Goal: Transaction & Acquisition: Purchase product/service

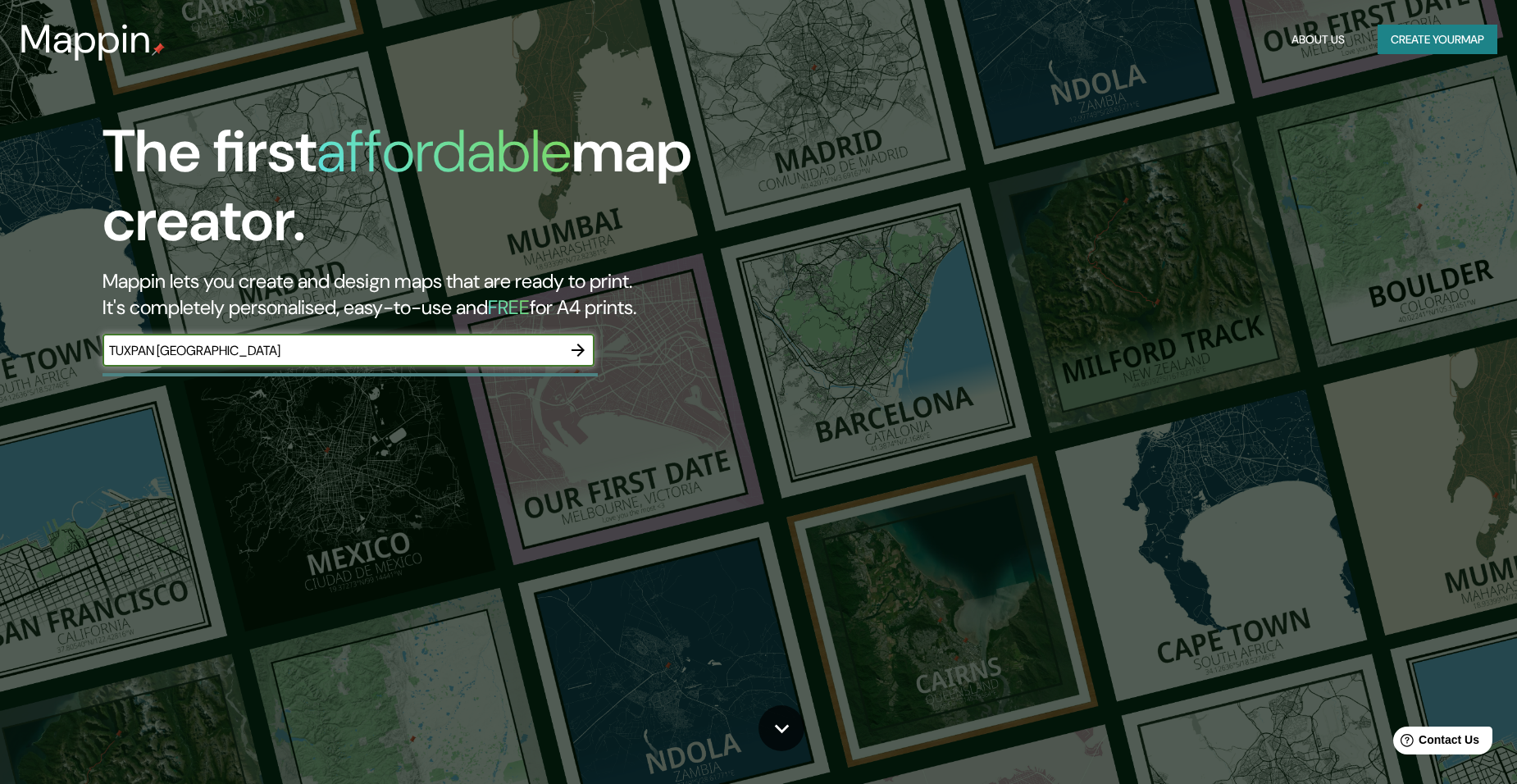
type input "TUXPAN [GEOGRAPHIC_DATA]"
click at [577, 353] on icon "button" at bounding box center [579, 350] width 20 height 20
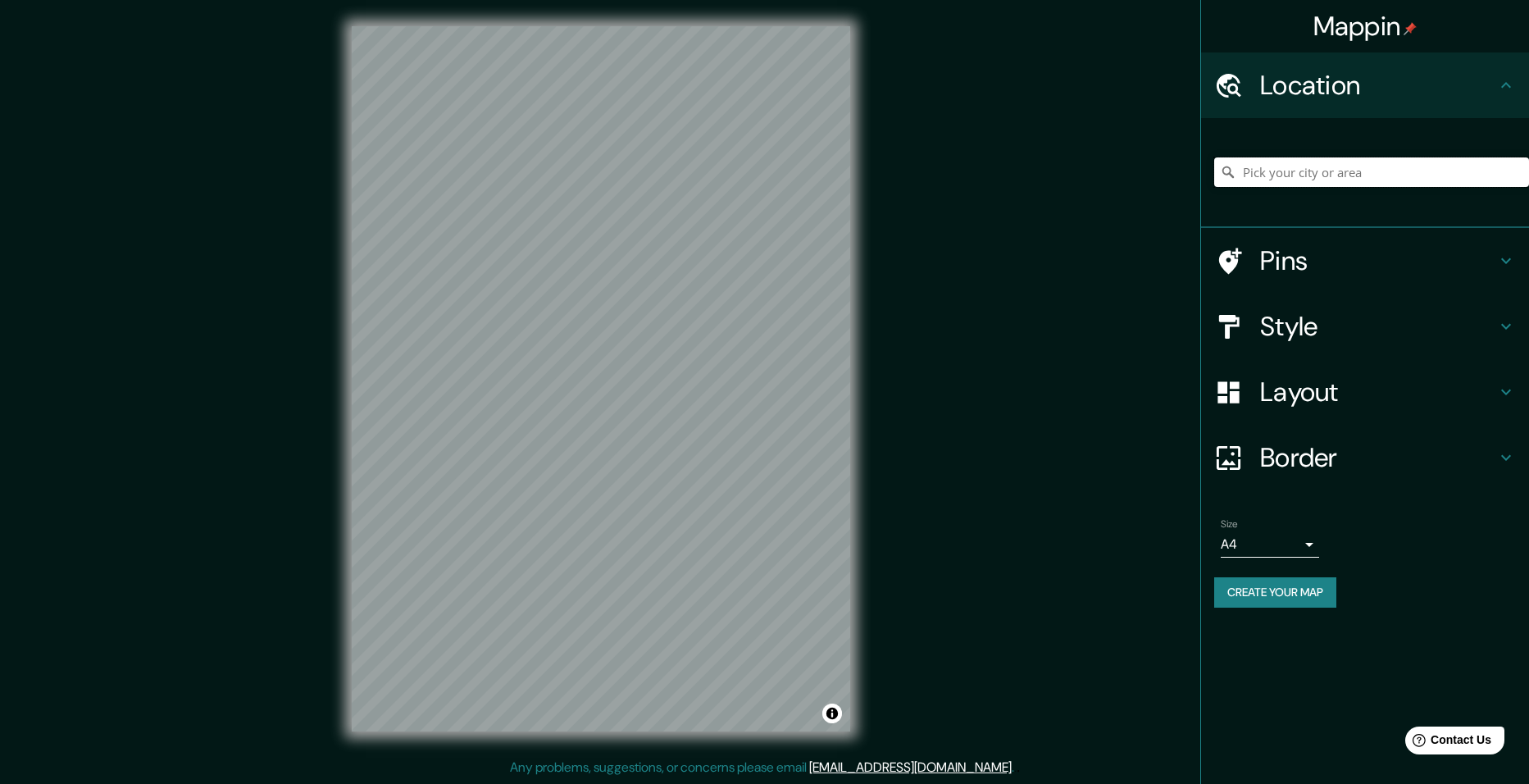
click at [1346, 183] on input "Pick your city or area" at bounding box center [1371, 172] width 315 height 29
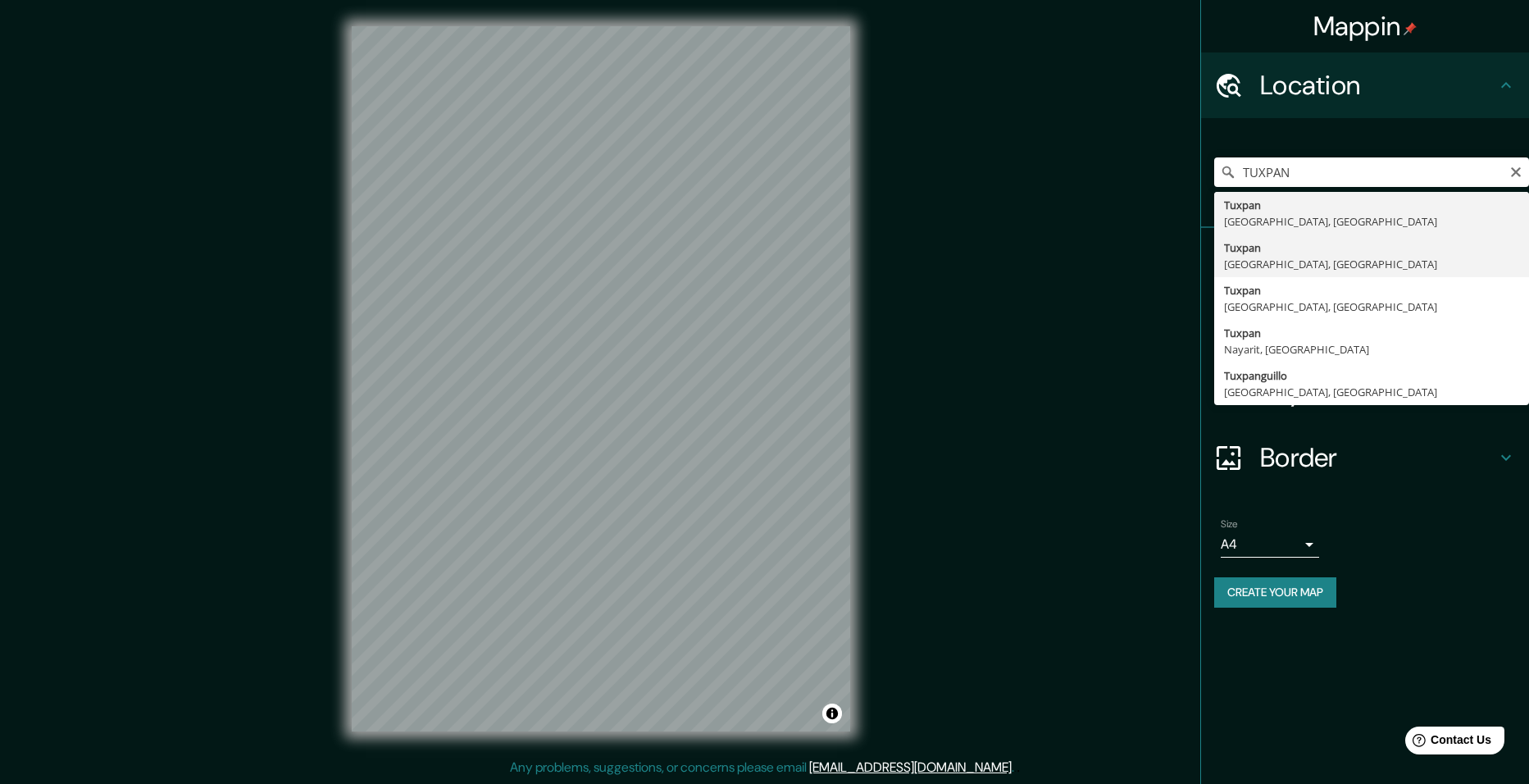
type input "Tuxpan, [GEOGRAPHIC_DATA], [GEOGRAPHIC_DATA]"
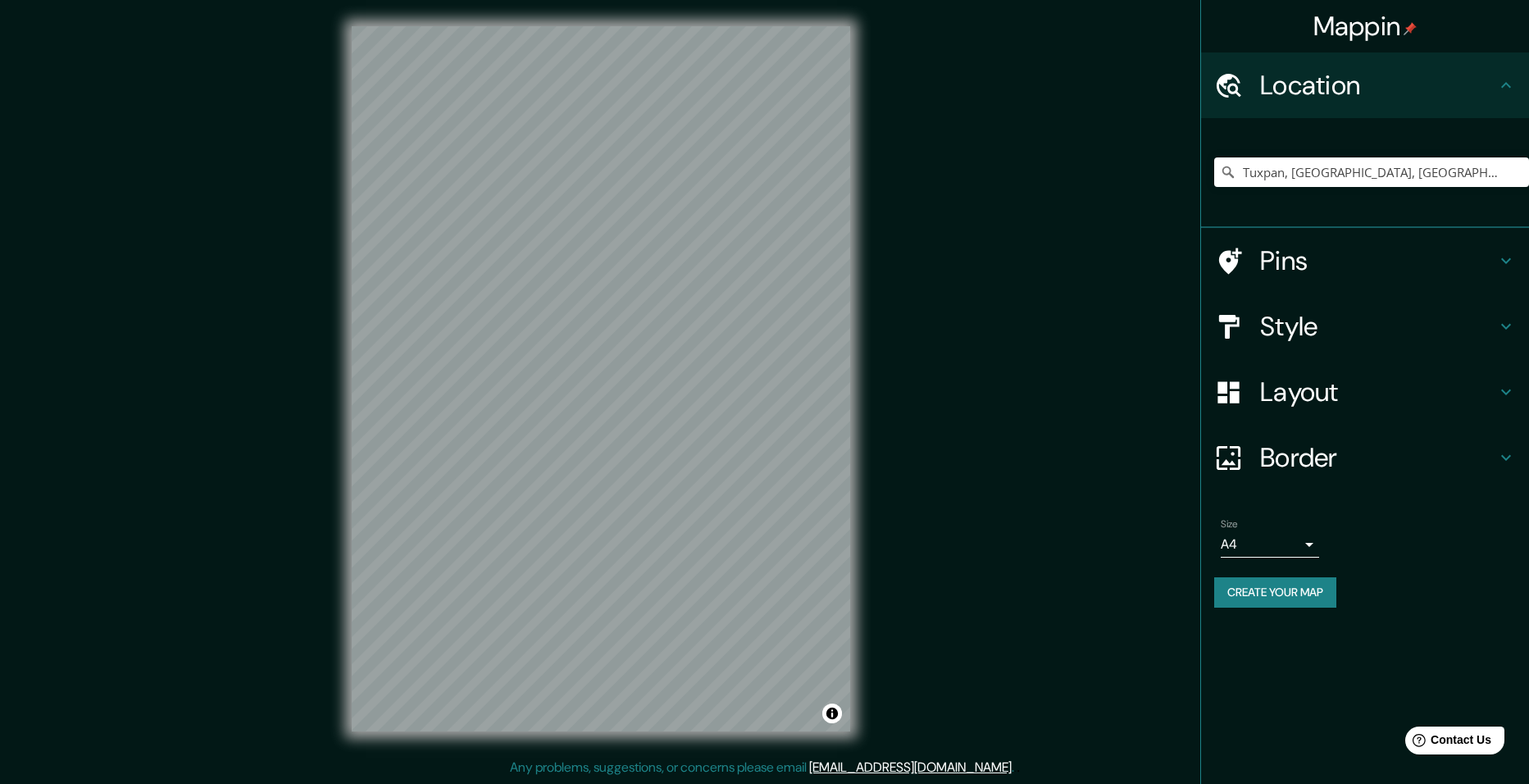
click at [335, 616] on div "© Mapbox © OpenStreetMap Improve this map" at bounding box center [601, 378] width 551 height 758
drag, startPoint x: 1402, startPoint y: 176, endPoint x: 1158, endPoint y: 220, distance: 247.9
click at [1158, 220] on div "Mappin Location [GEOGRAPHIC_DATA], [GEOGRAPHIC_DATA], [GEOGRAPHIC_DATA] Pins St…" at bounding box center [764, 392] width 1529 height 784
drag, startPoint x: 1455, startPoint y: 172, endPoint x: 1425, endPoint y: 198, distance: 39.7
click at [1455, 172] on input "Tuxpan, [GEOGRAPHIC_DATA], [GEOGRAPHIC_DATA]" at bounding box center [1371, 172] width 315 height 29
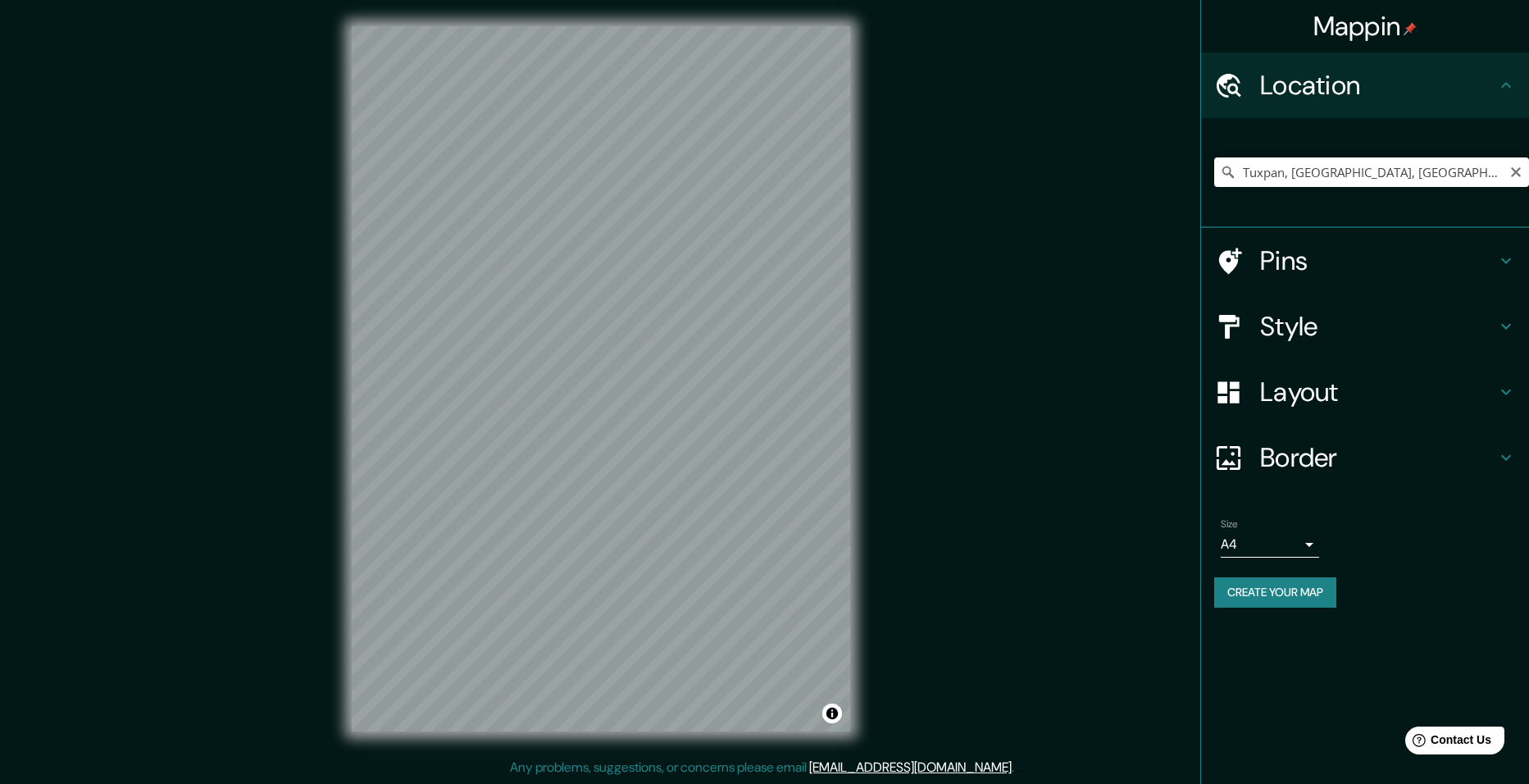
click at [1232, 172] on icon at bounding box center [1228, 172] width 17 height 17
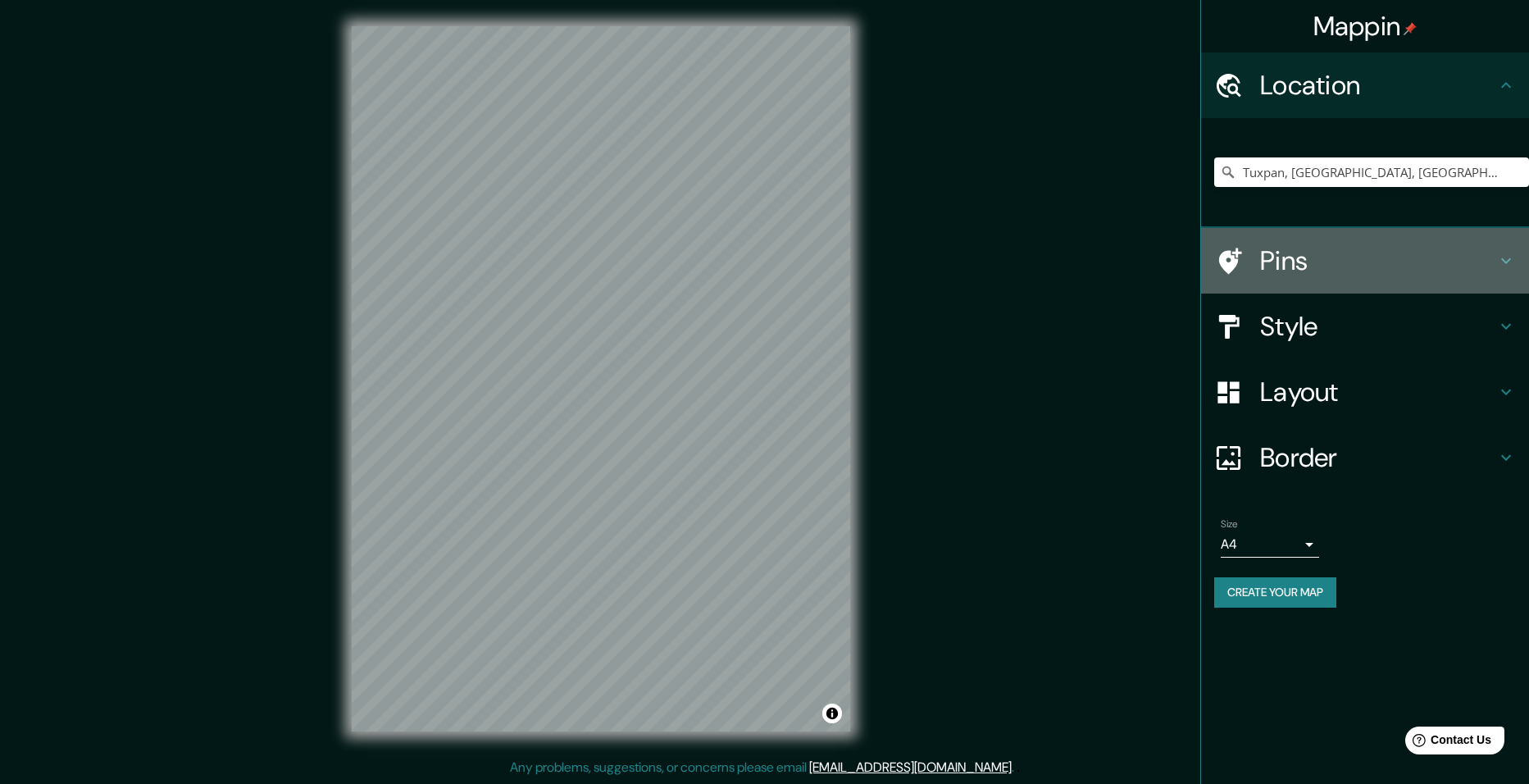
click at [1467, 248] on h4 "Pins" at bounding box center [1378, 260] width 236 height 32
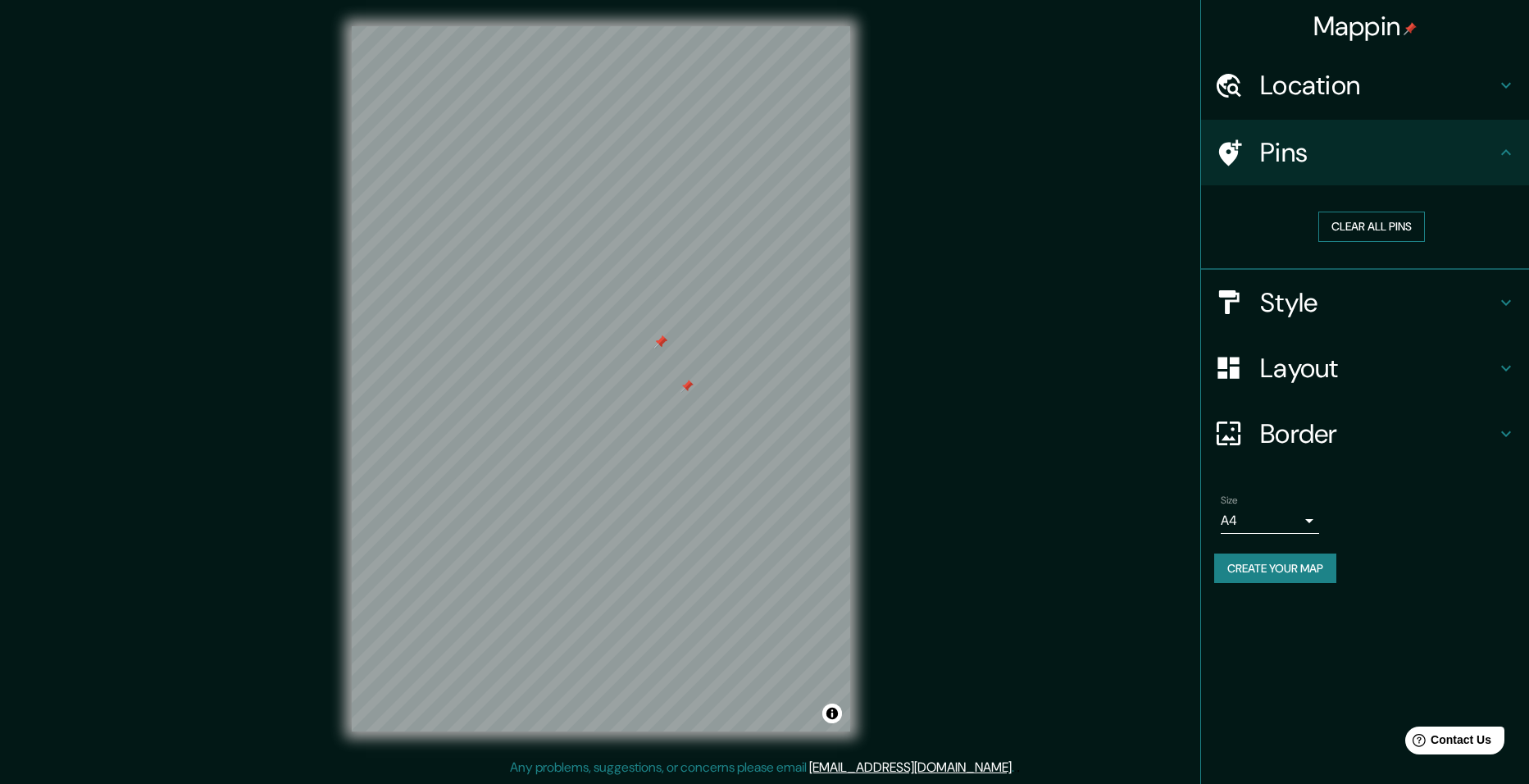
click at [1393, 224] on button "Clear all pins" at bounding box center [1371, 226] width 107 height 30
click at [1479, 295] on h4 "Style" at bounding box center [1378, 302] width 236 height 32
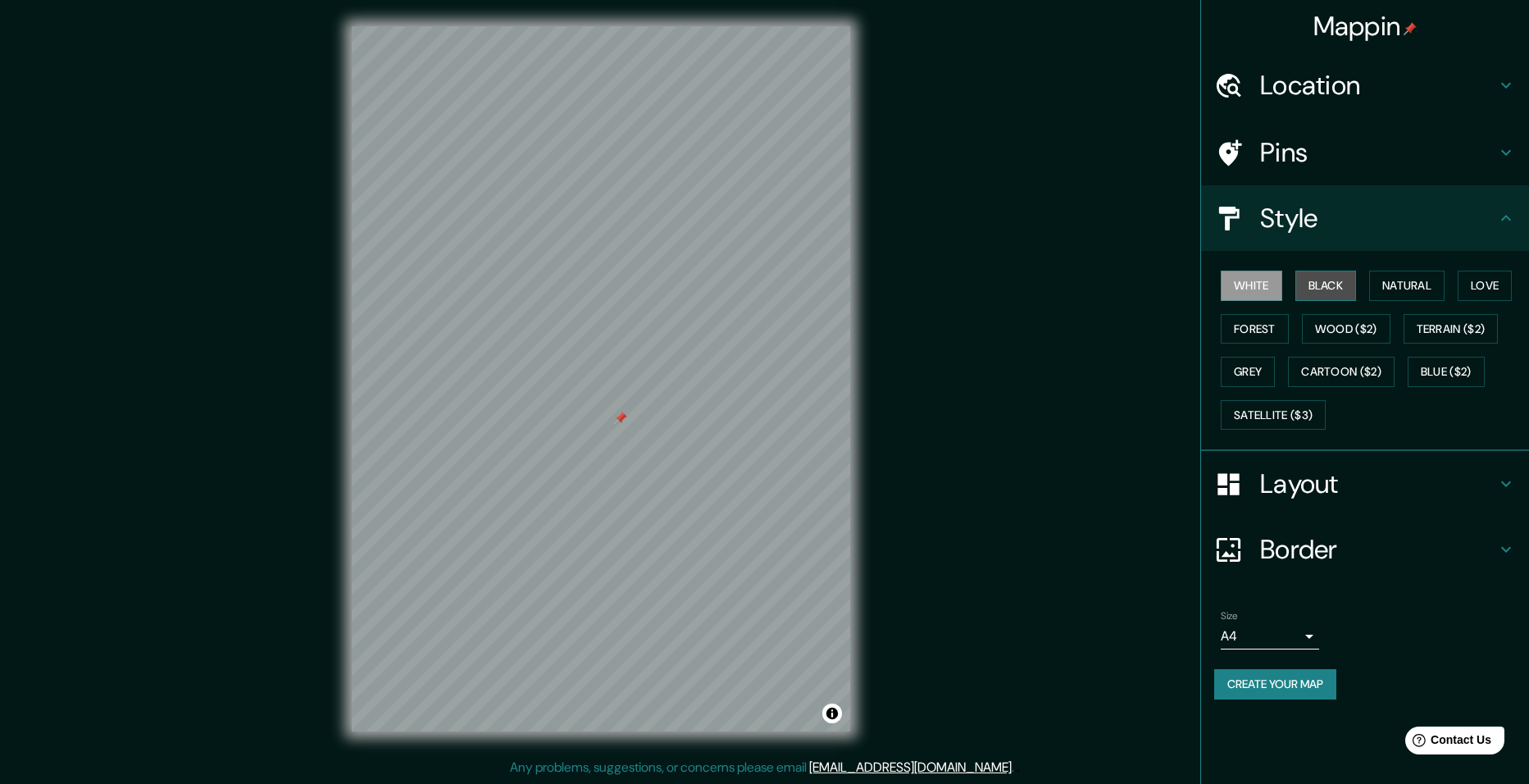
click at [1346, 278] on button "Black" at bounding box center [1326, 285] width 62 height 30
click at [1426, 288] on button "Natural" at bounding box center [1406, 285] width 75 height 30
click at [1487, 282] on button "Love" at bounding box center [1484, 285] width 54 height 30
click at [1260, 333] on button "Forest" at bounding box center [1254, 328] width 68 height 30
click at [1258, 372] on button "Grey" at bounding box center [1247, 371] width 54 height 30
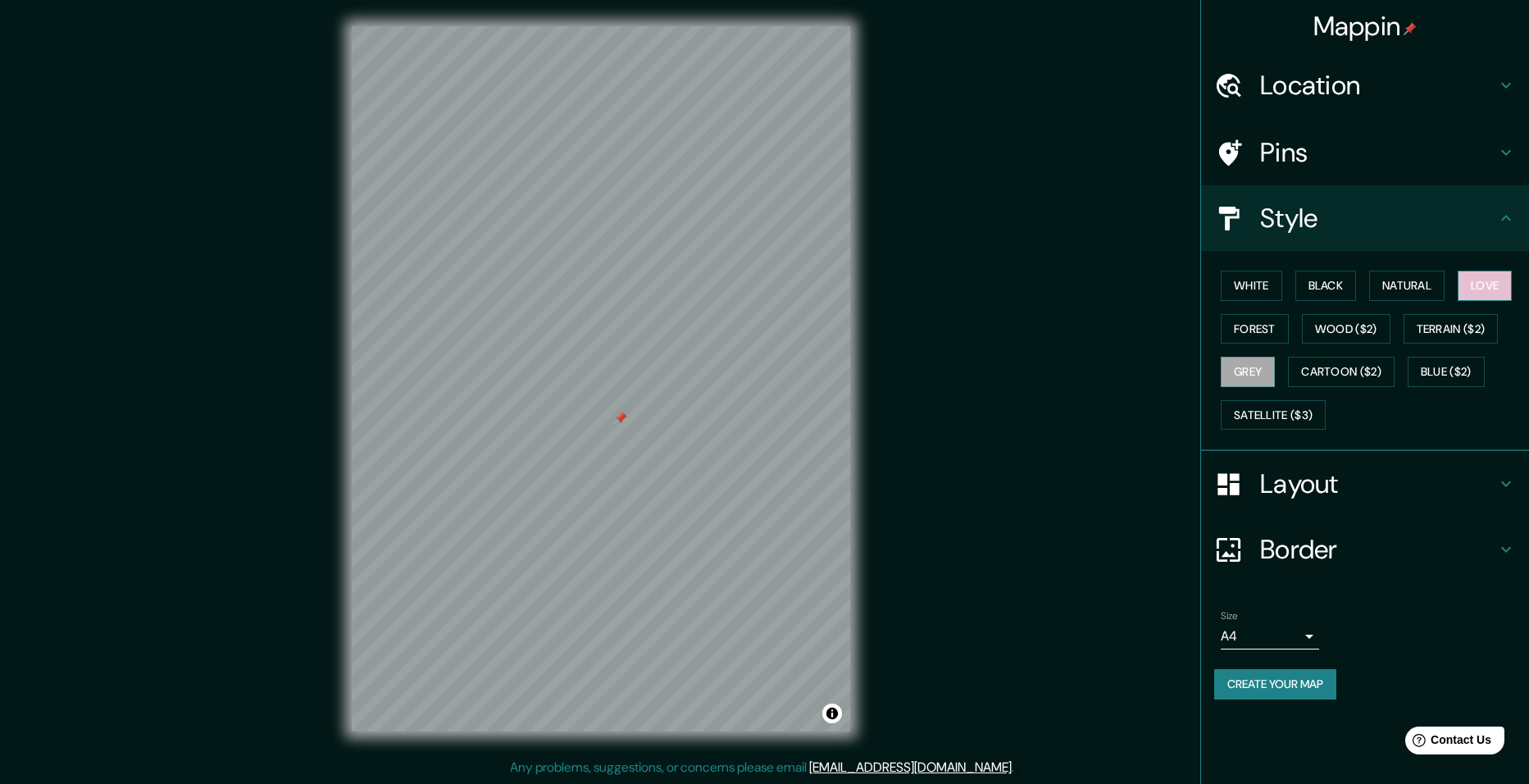
click at [1501, 293] on button "Love" at bounding box center [1484, 285] width 54 height 30
click at [1255, 318] on button "Forest" at bounding box center [1254, 328] width 68 height 30
click at [1347, 483] on h4 "Layout" at bounding box center [1378, 483] width 236 height 32
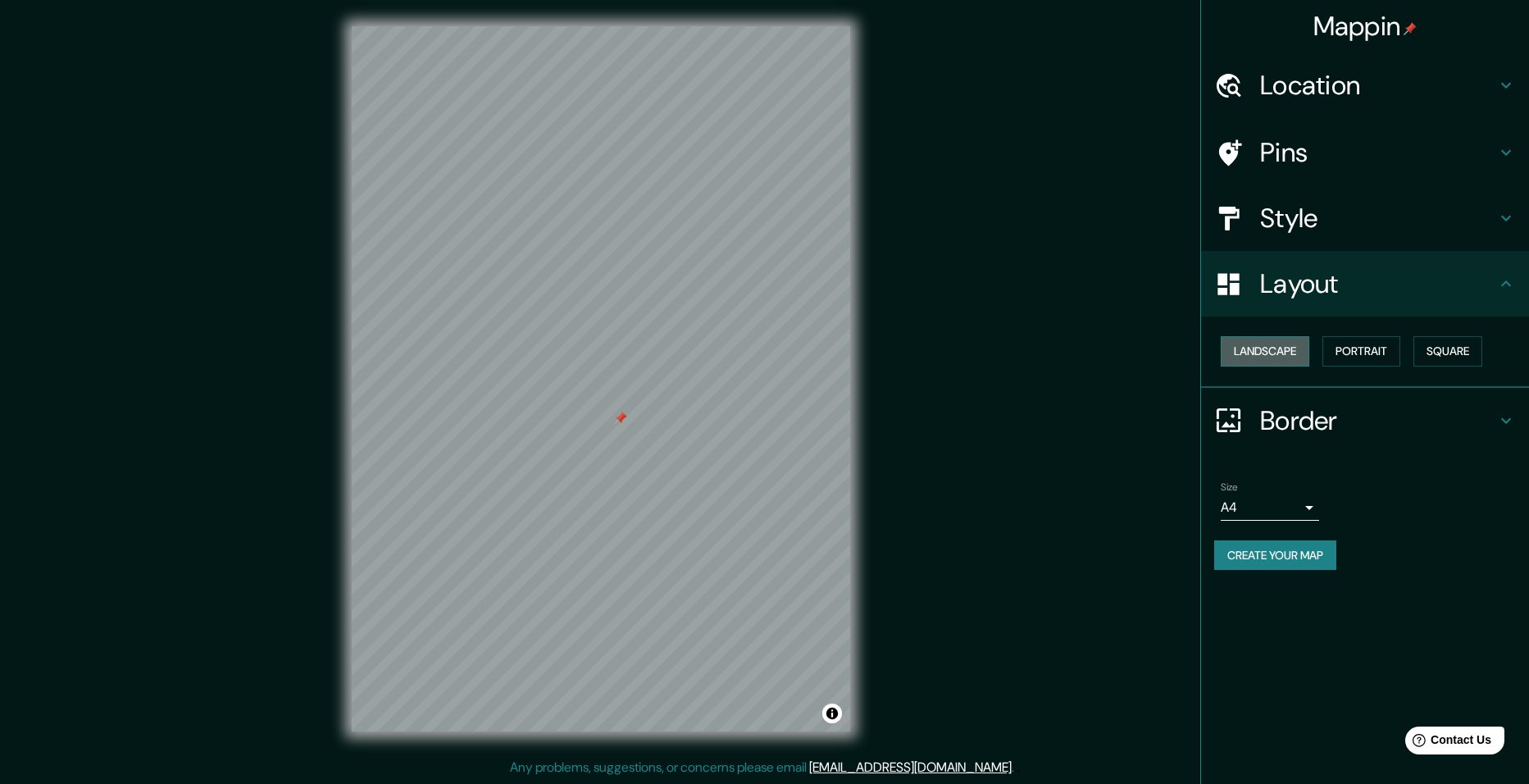
click at [1299, 352] on button "Landscape" at bounding box center [1264, 351] width 88 height 30
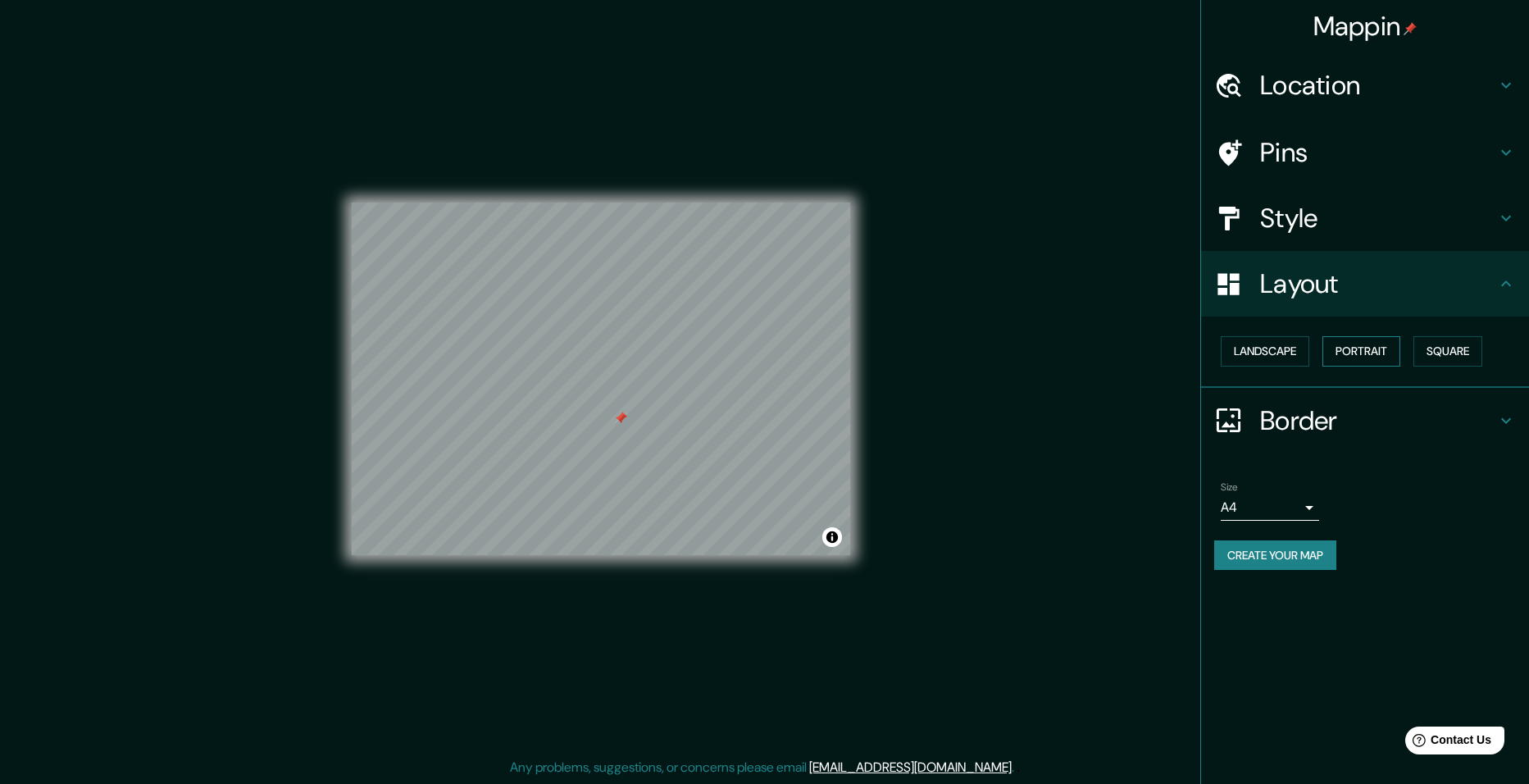
click at [1337, 359] on button "Portrait" at bounding box center [1360, 351] width 77 height 30
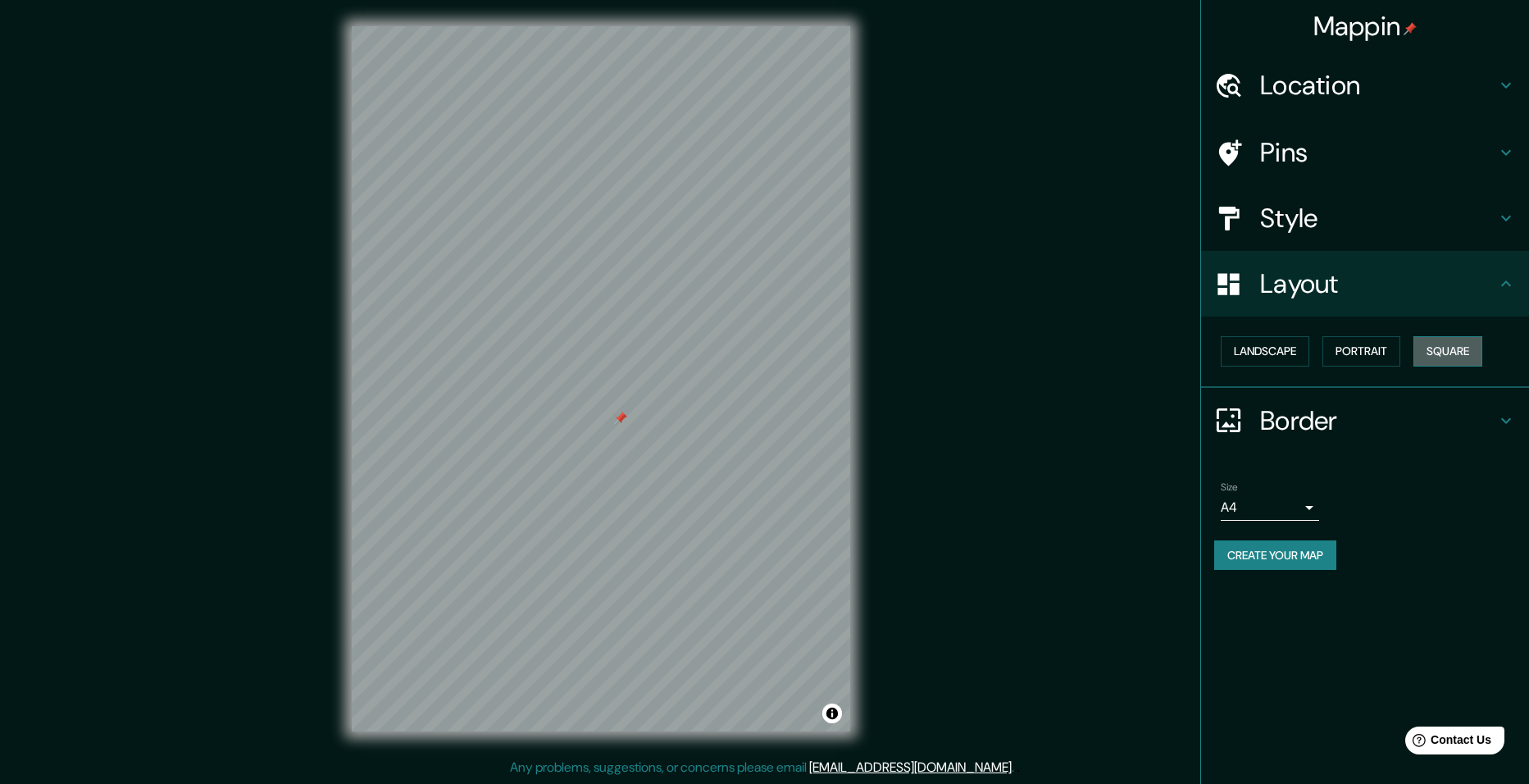
click at [1473, 343] on button "Square" at bounding box center [1448, 351] width 69 height 30
